Goal: Task Accomplishment & Management: Manage account settings

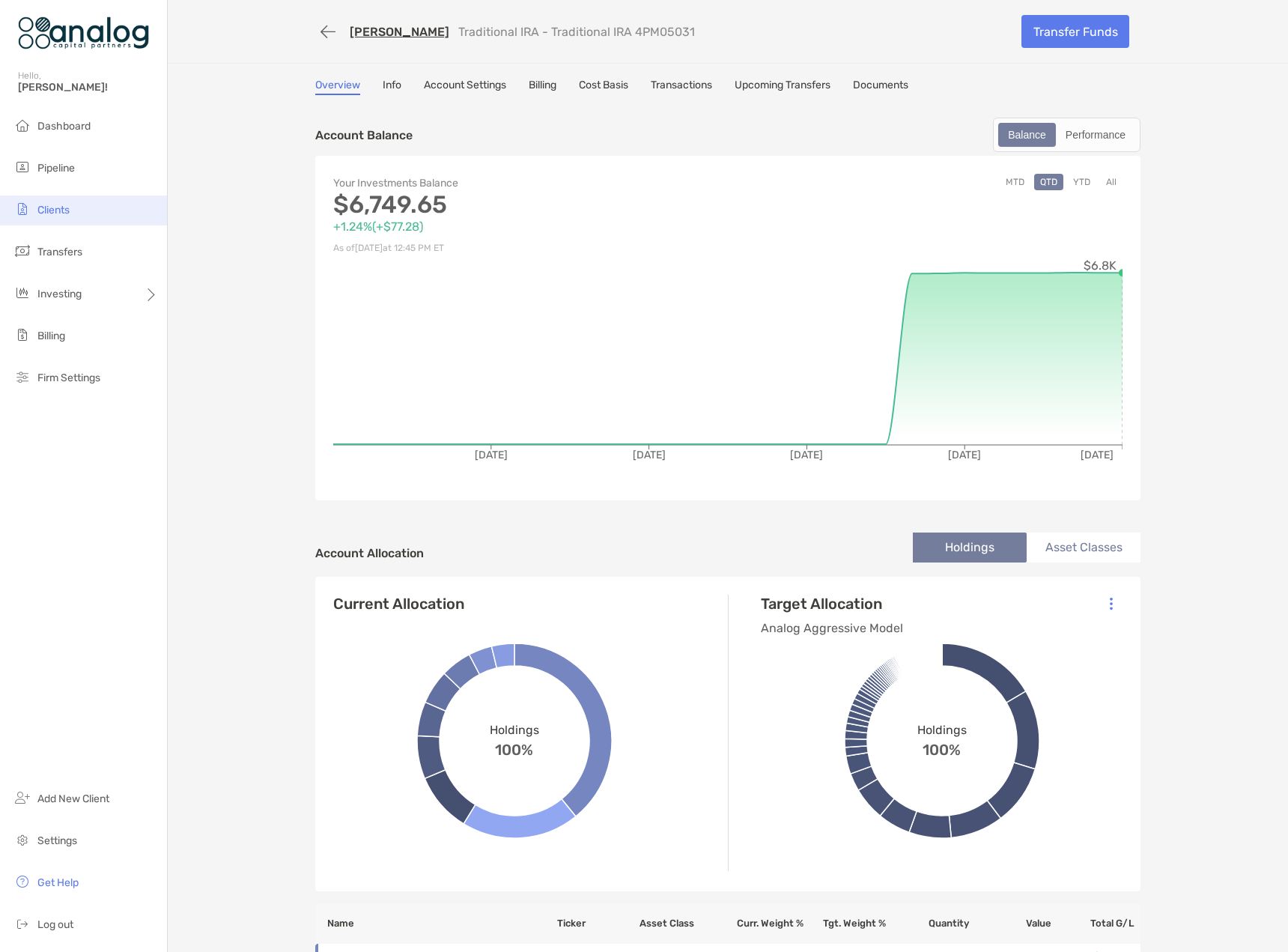
click at [55, 207] on span "Clients" at bounding box center [53, 210] width 32 height 12
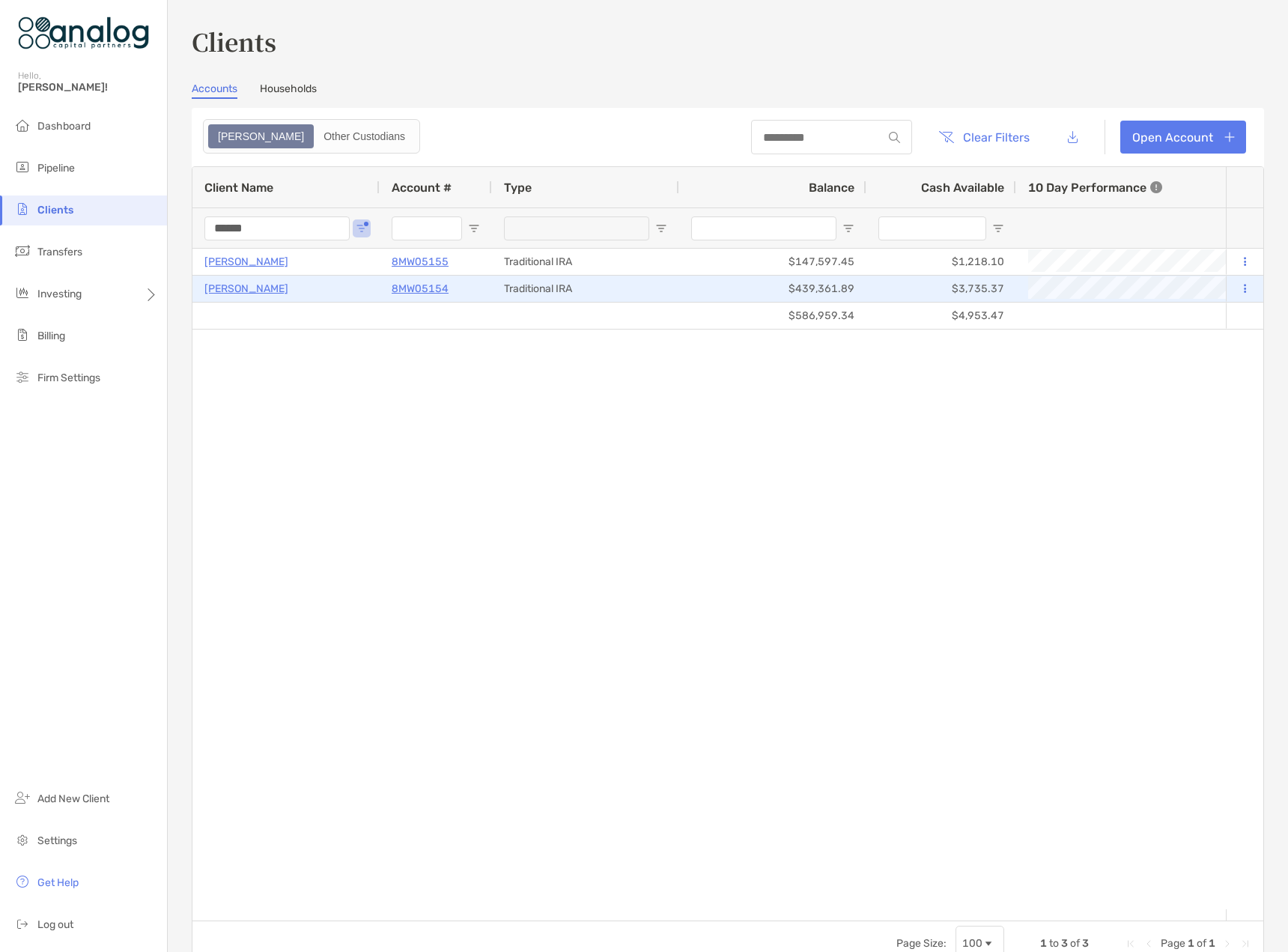
click at [237, 287] on p "[PERSON_NAME]" at bounding box center [246, 288] width 84 height 18
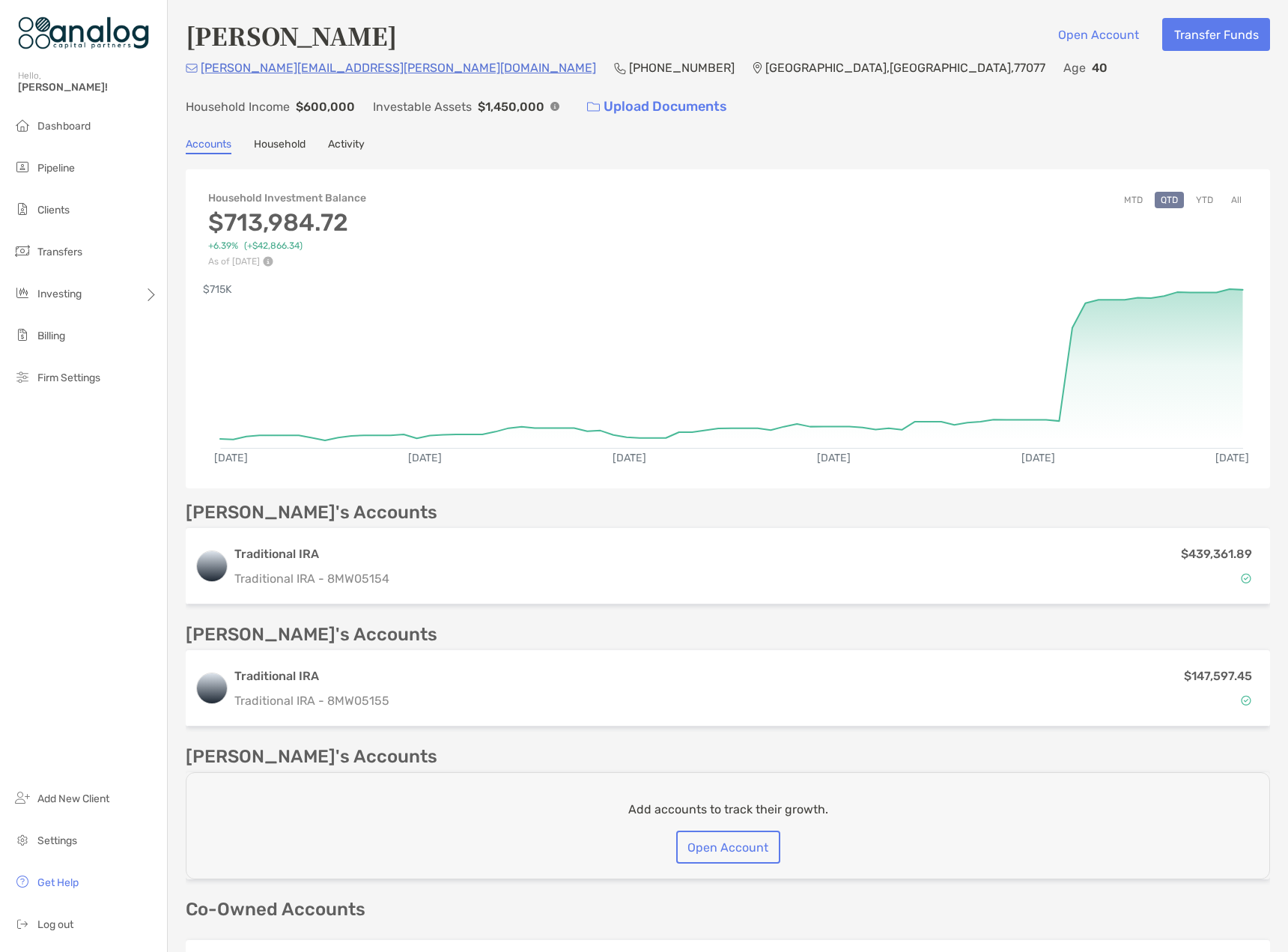
scroll to position [207, 0]
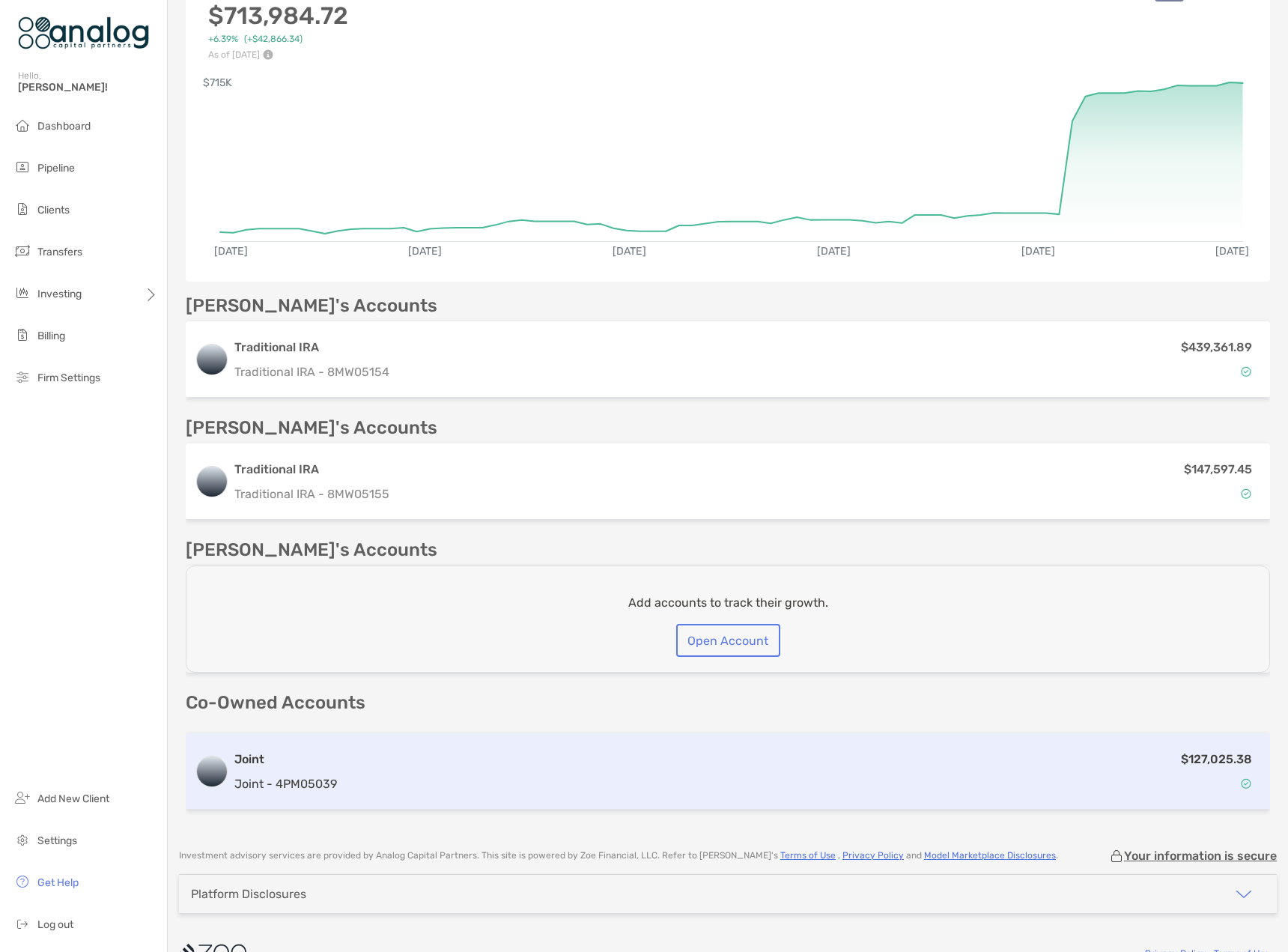
click at [453, 750] on div "$127,025.38" at bounding box center [802, 771] width 918 height 43
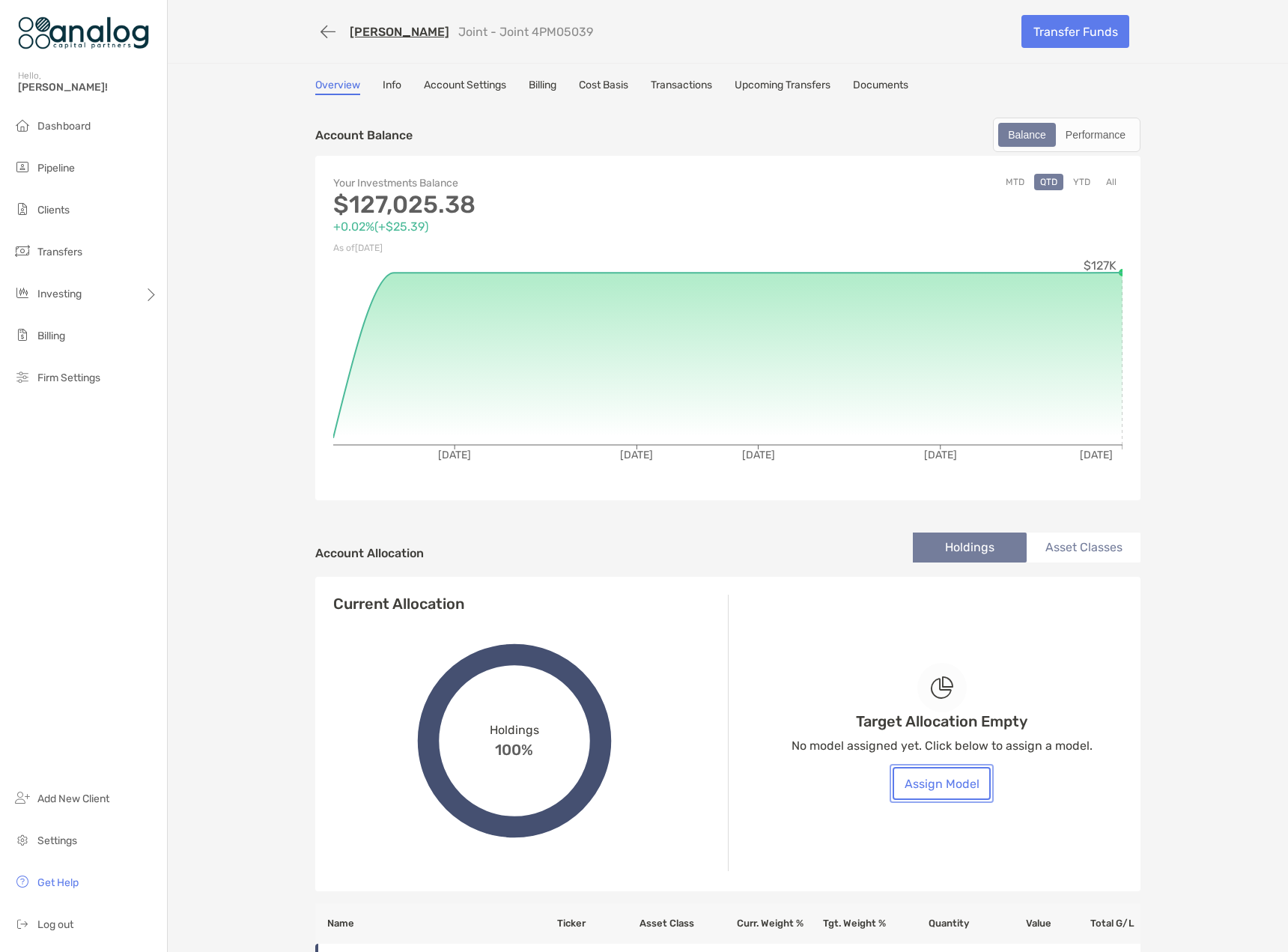
click at [932, 790] on button "Assign Model" at bounding box center [942, 784] width 98 height 33
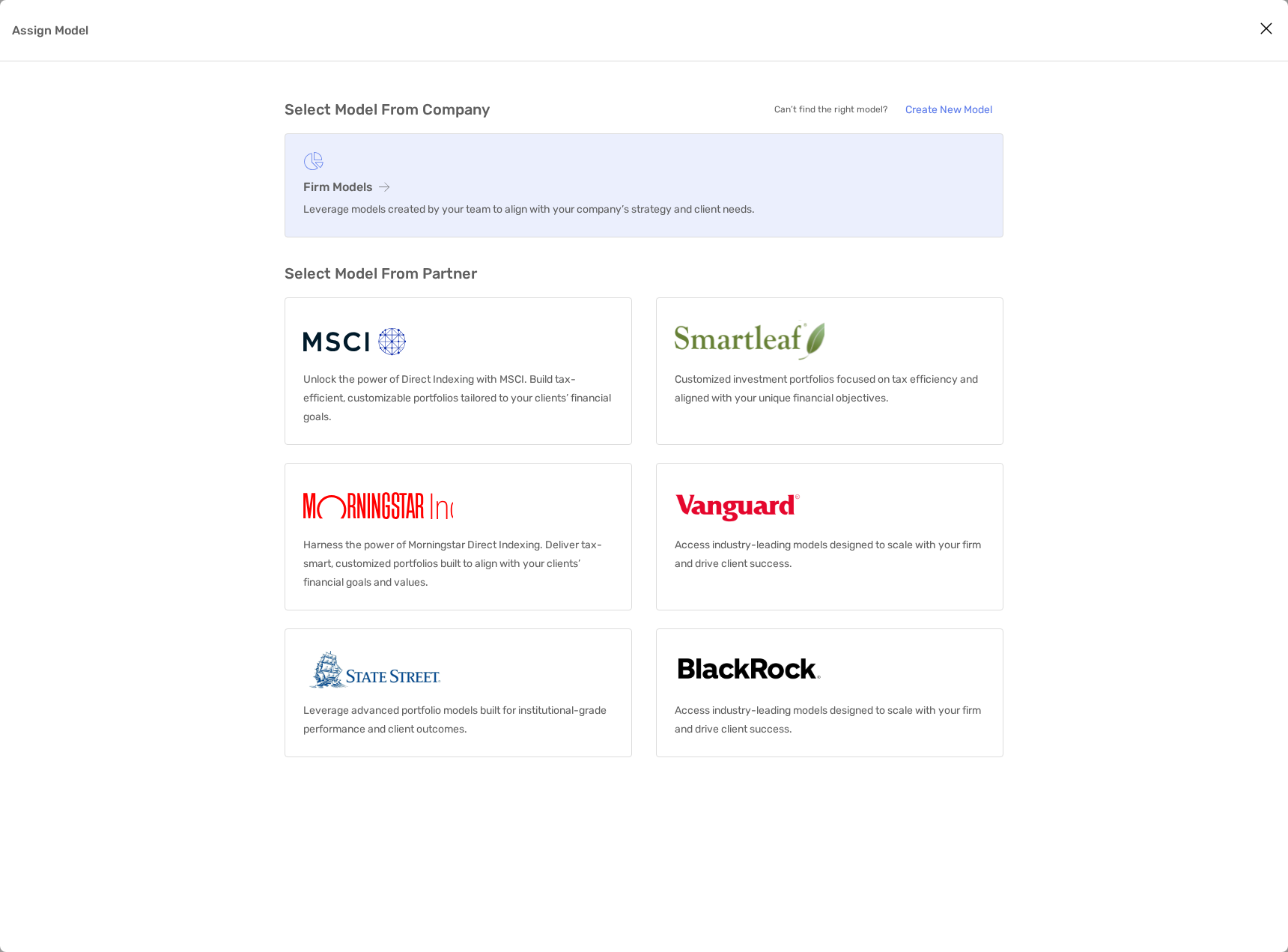
click at [347, 199] on link "Firm Models Leverage models created by your team to align with your company’s s…" at bounding box center [644, 185] width 719 height 104
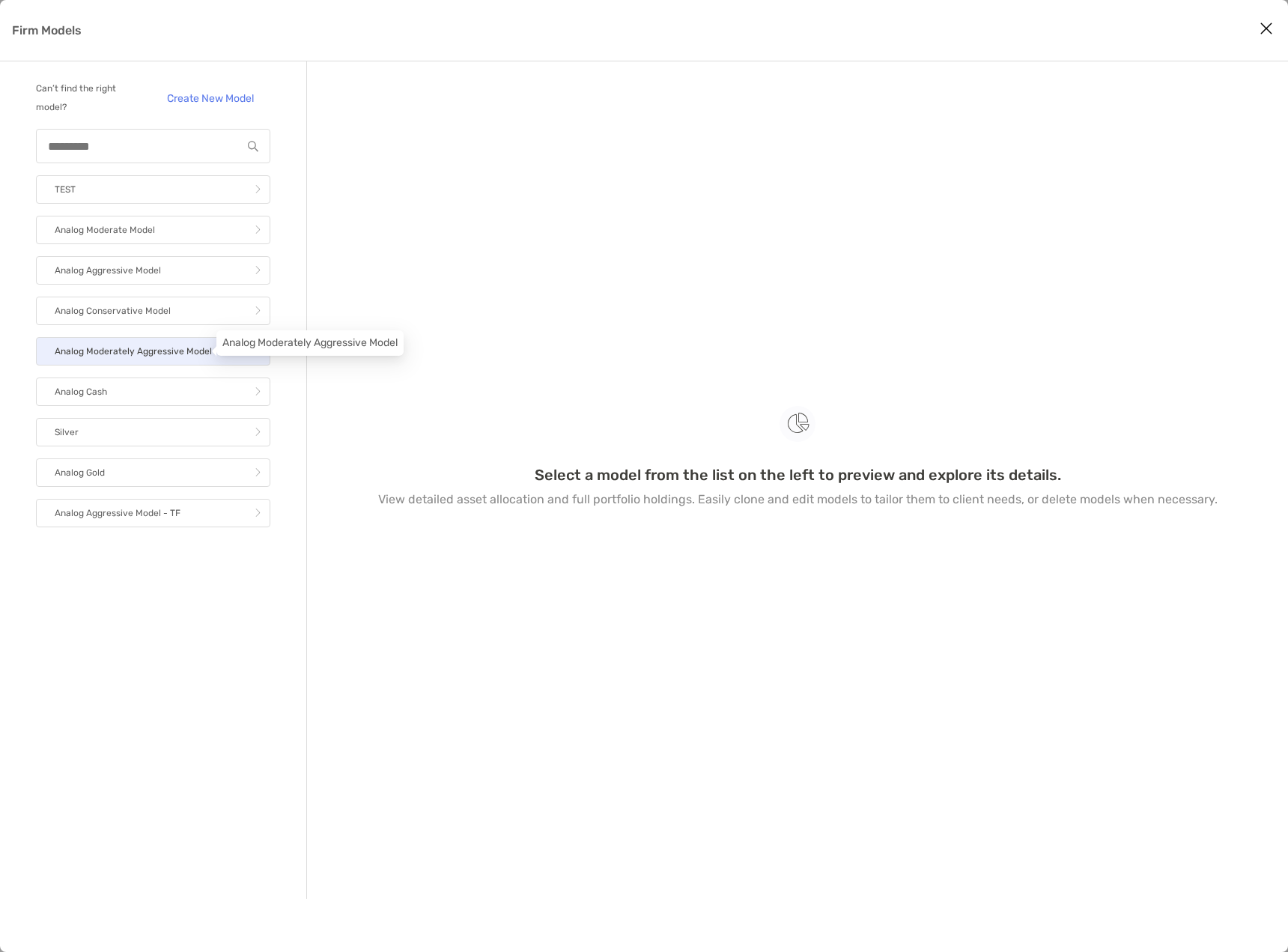
click at [197, 351] on p "Analog Moderately Aggressive Model" at bounding box center [133, 351] width 157 height 18
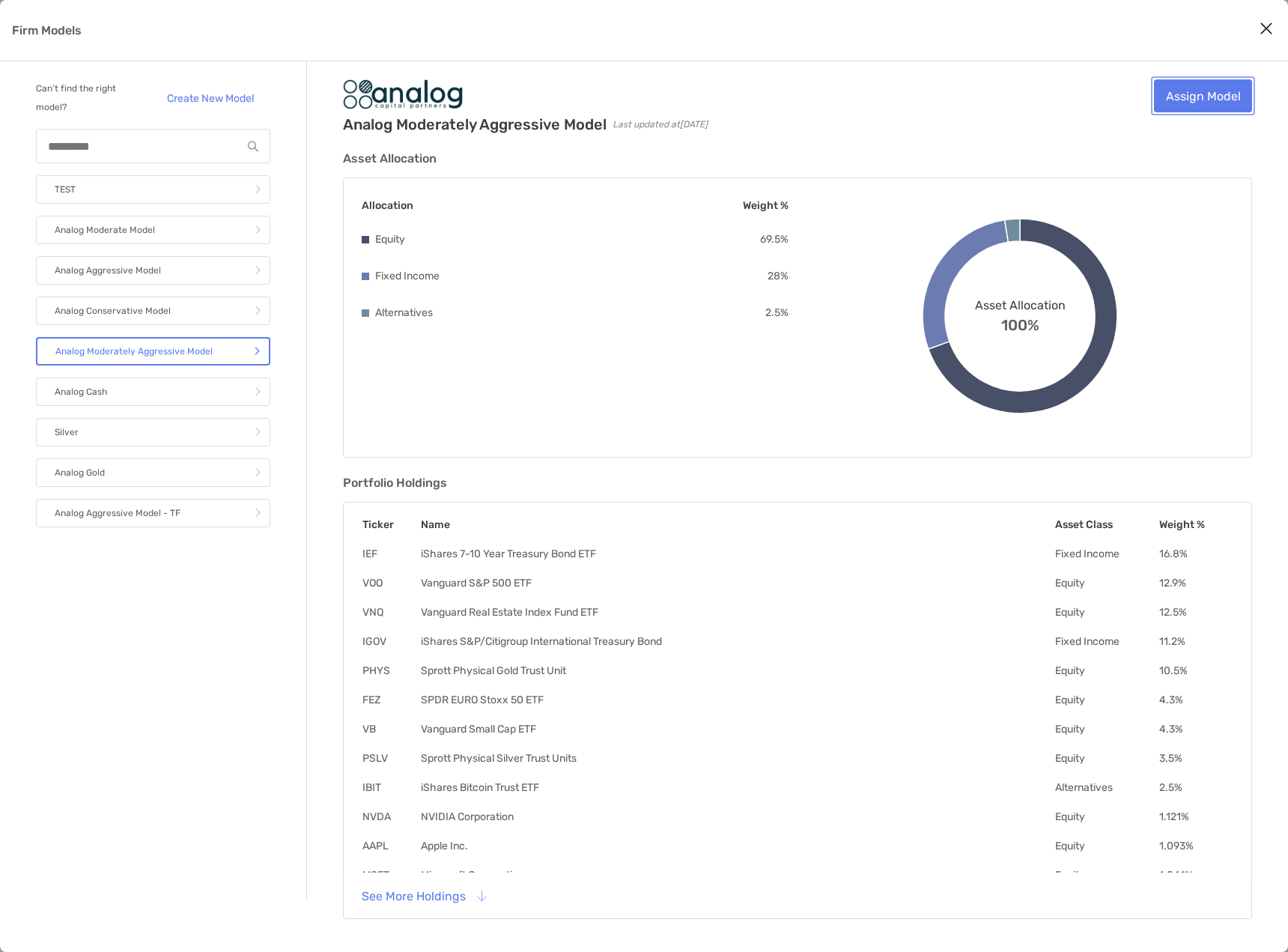
click at [1193, 97] on link "Assign Model" at bounding box center [1203, 96] width 98 height 33
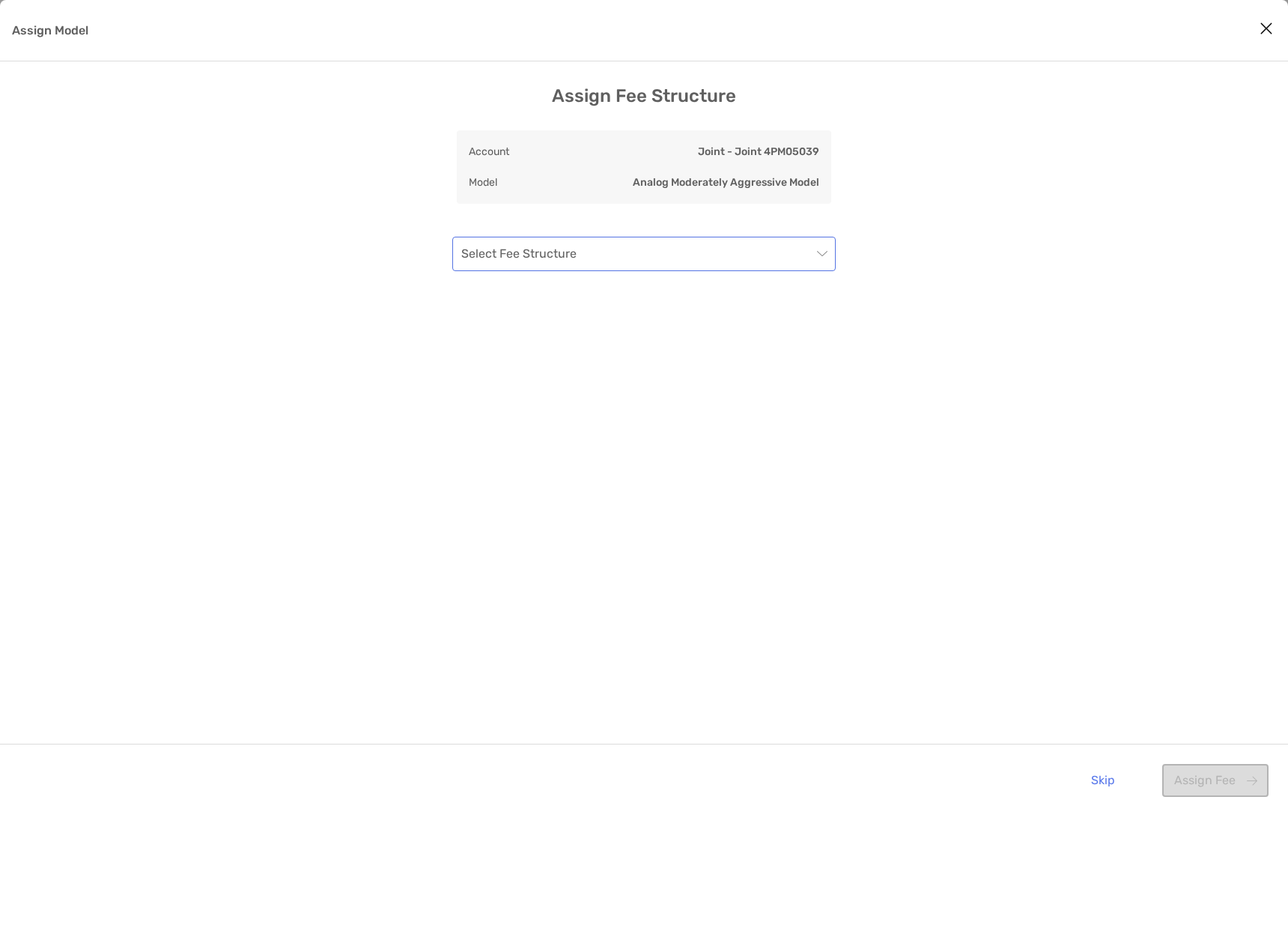
click at [669, 258] on input "Assign Model" at bounding box center [637, 254] width 351 height 33
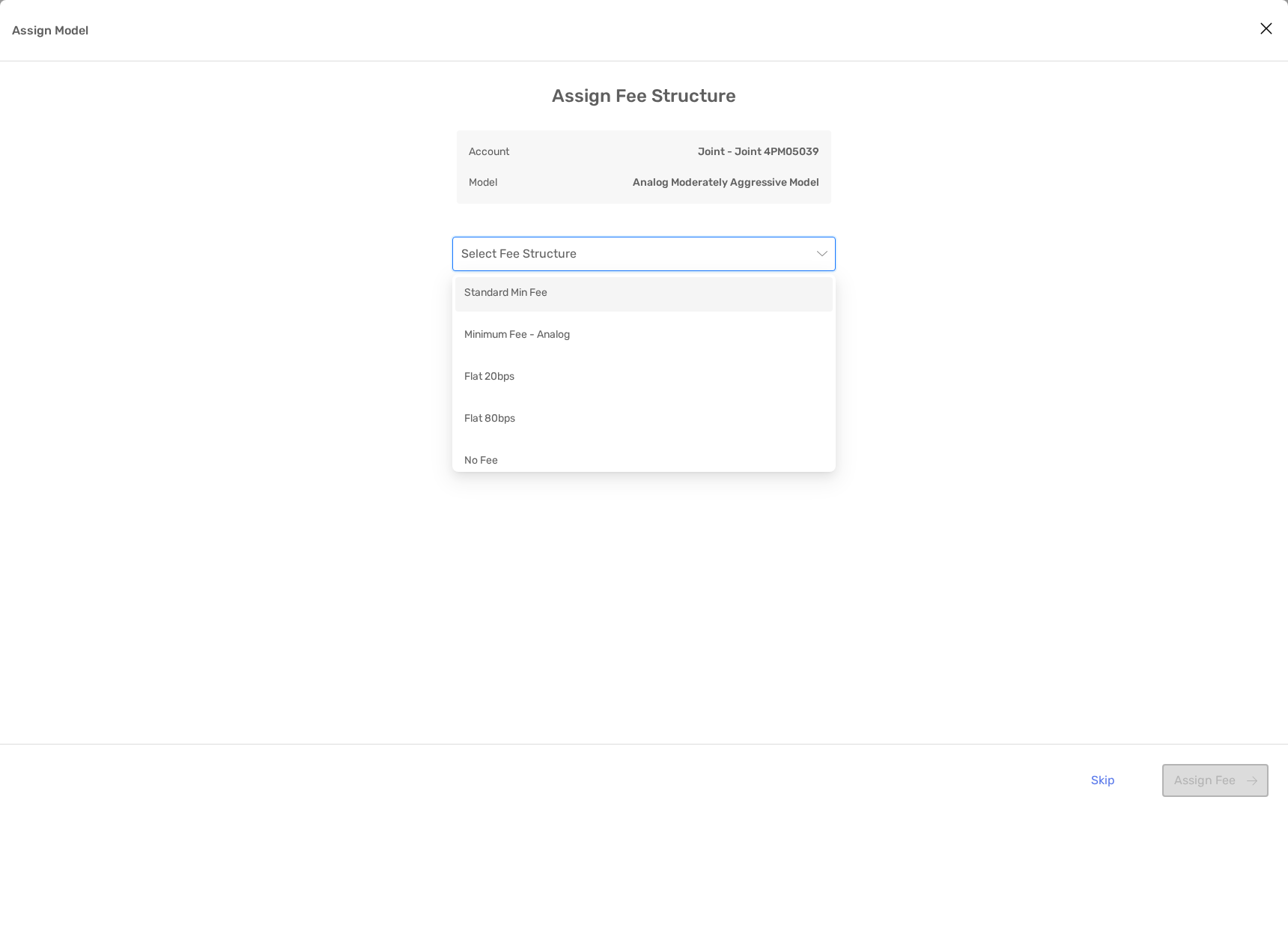
click at [649, 307] on div "Standard Min Fee" at bounding box center [644, 294] width 377 height 34
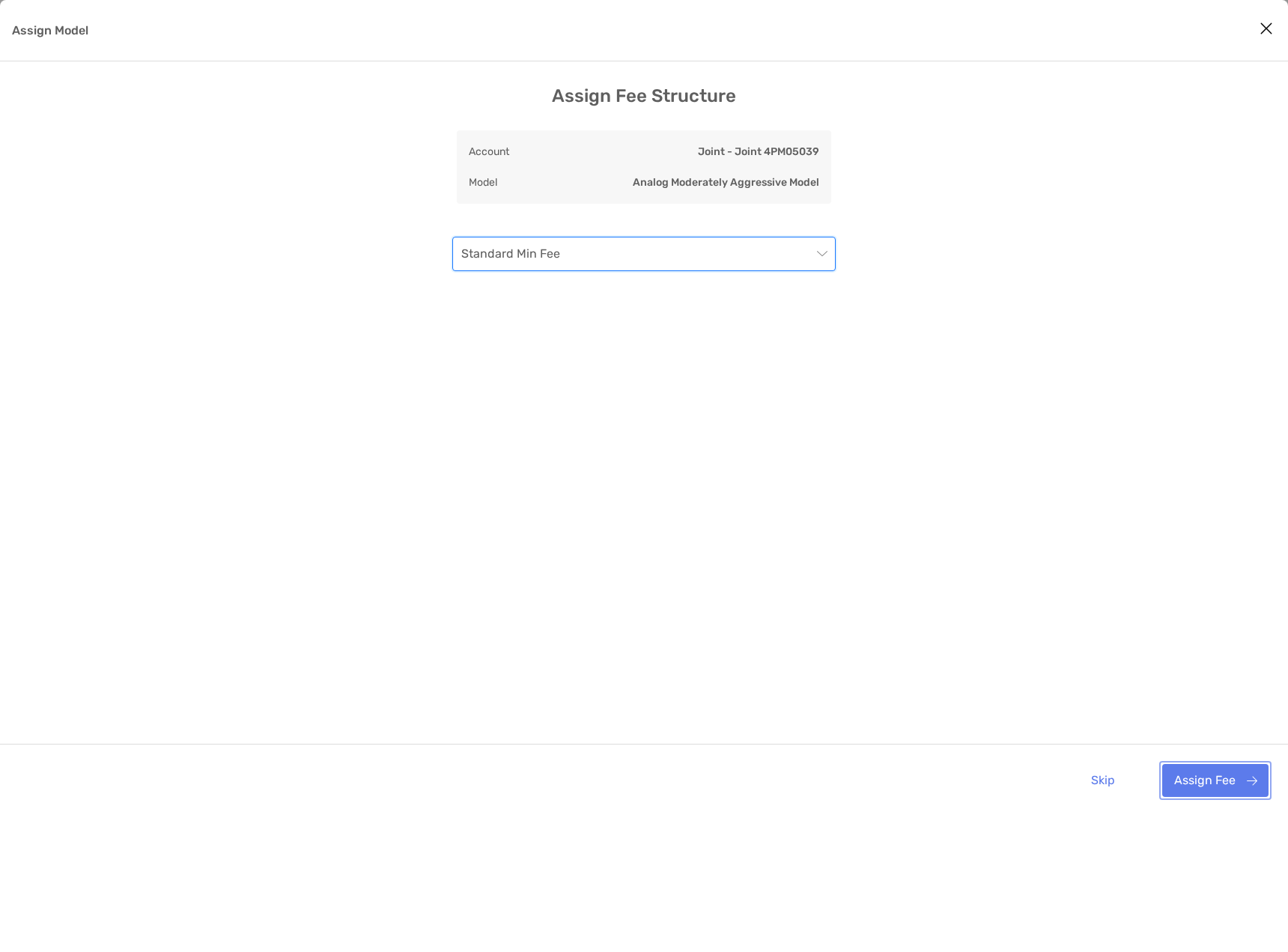
click at [1200, 779] on button "Assign Fee" at bounding box center [1216, 780] width 107 height 33
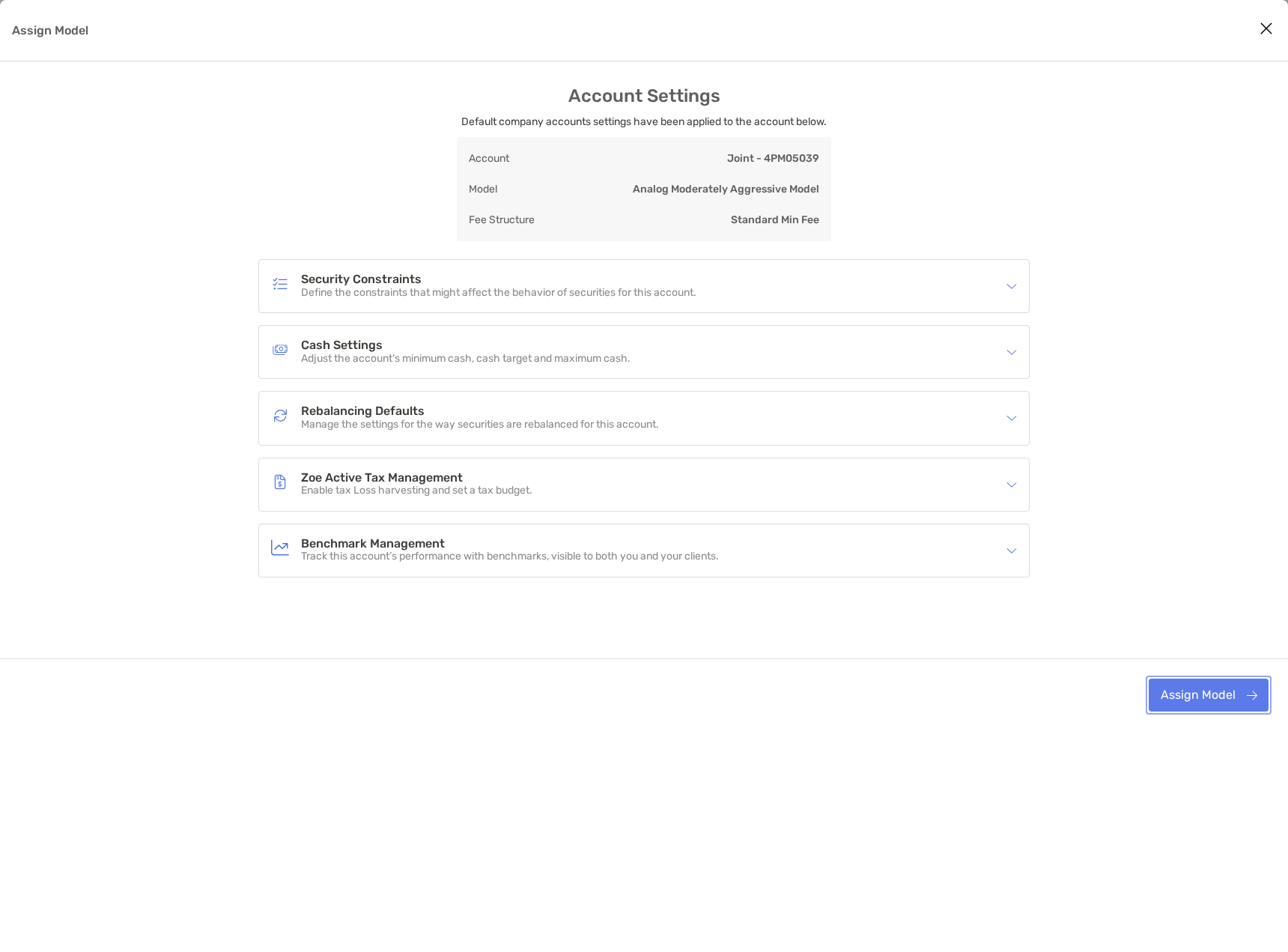
click at [1215, 695] on button "Assign Model" at bounding box center [1209, 695] width 120 height 33
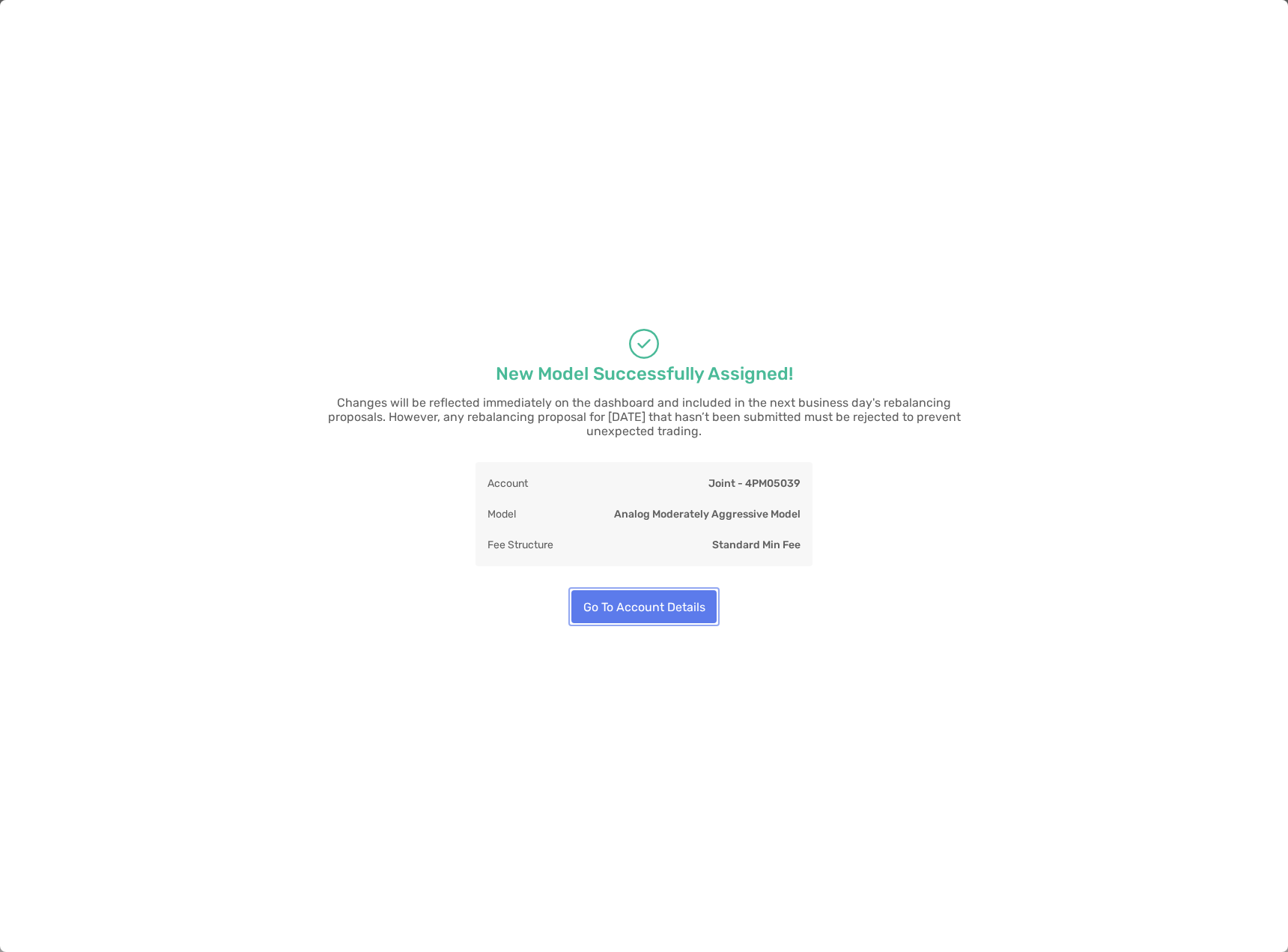
click at [646, 597] on button "Go To Account Details" at bounding box center [644, 606] width 145 height 33
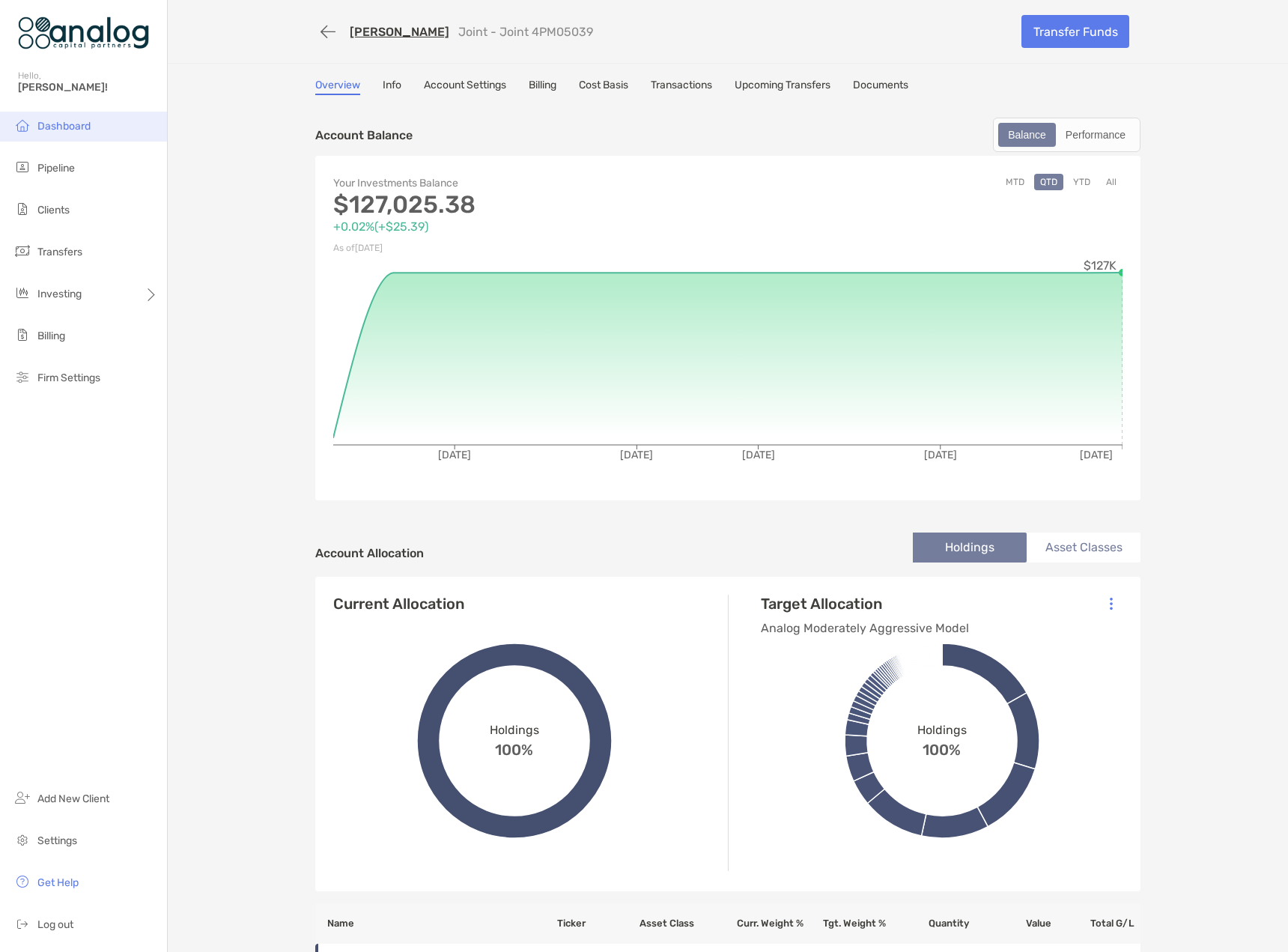
click at [87, 122] on span "Dashboard" at bounding box center [64, 126] width 53 height 12
